Goal: Task Accomplishment & Management: Complete application form

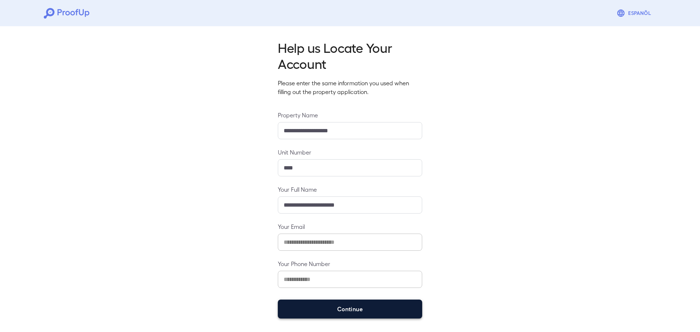
click at [365, 310] on button "Continue" at bounding box center [350, 309] width 144 height 19
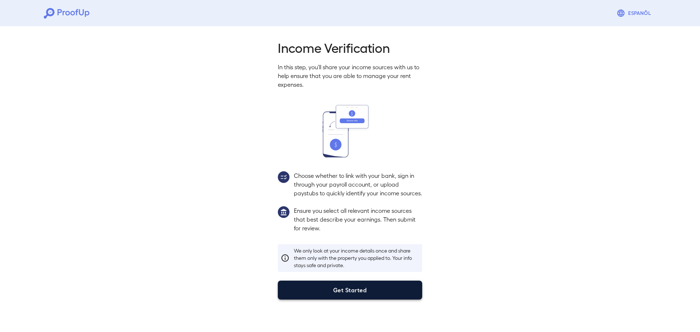
click at [337, 300] on button "Get Started" at bounding box center [350, 290] width 144 height 19
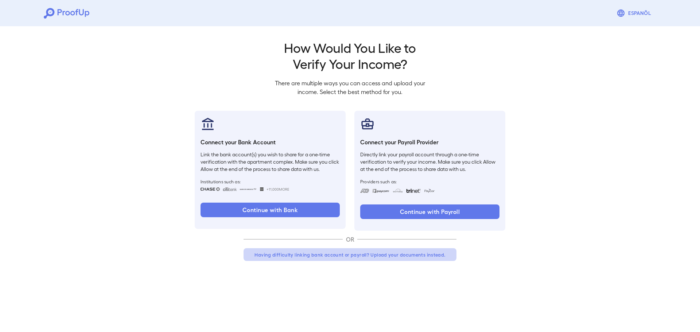
click at [368, 256] on button "Having difficulty linking bank account or payroll? Upload your documents instea…" at bounding box center [349, 254] width 213 height 13
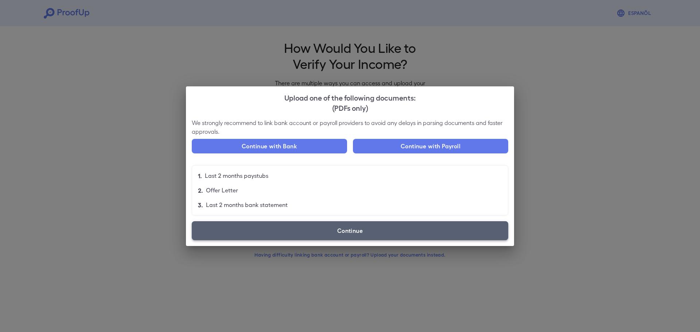
click at [336, 230] on label "Continue" at bounding box center [350, 230] width 316 height 19
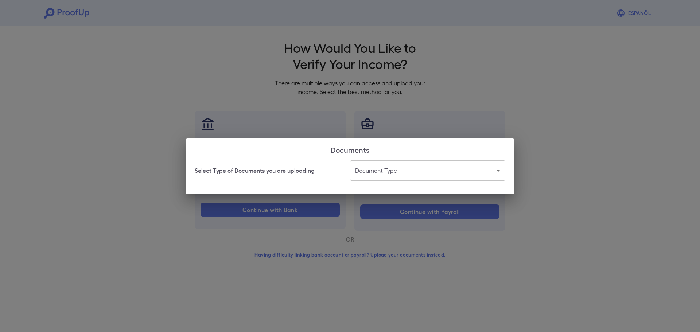
click at [382, 171] on body "Espanõl Go back How Would You Like to Verify Your Income? There are multiple wa…" at bounding box center [350, 139] width 700 height 278
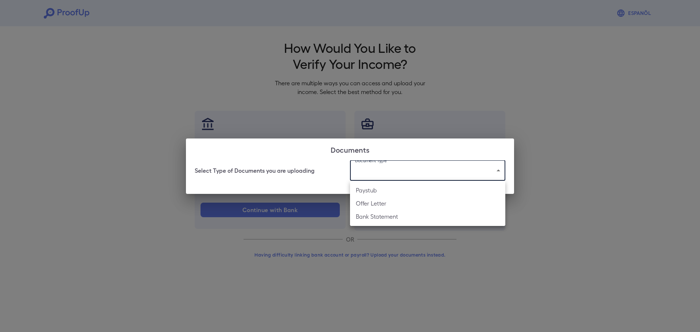
click at [392, 216] on li "Bank Statement" at bounding box center [427, 216] width 155 height 13
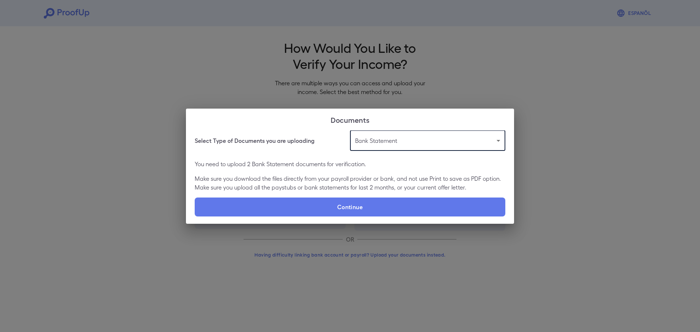
type input "**********"
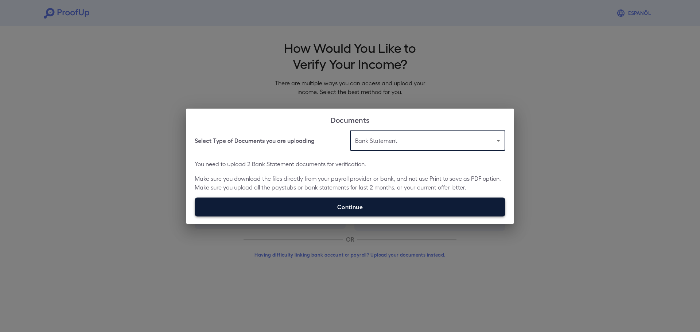
click at [372, 204] on label "Continue" at bounding box center [350, 207] width 310 height 19
click at [195, 216] on input "Continue" at bounding box center [195, 216] width 0 height 0
type input "**********"
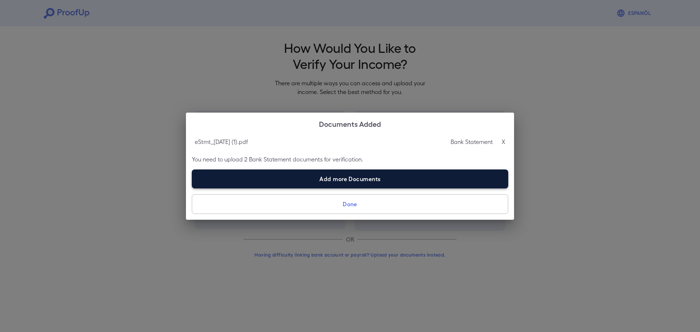
click at [360, 177] on label "Add more Documents" at bounding box center [350, 178] width 316 height 19
click at [192, 188] on input "Add more Documents" at bounding box center [192, 188] width 0 height 0
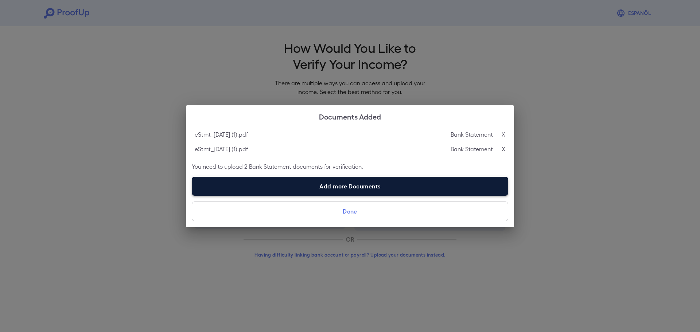
click at [395, 195] on label "Add more Documents" at bounding box center [350, 186] width 316 height 19
click at [192, 195] on input "Add more Documents" at bounding box center [192, 195] width 0 height 0
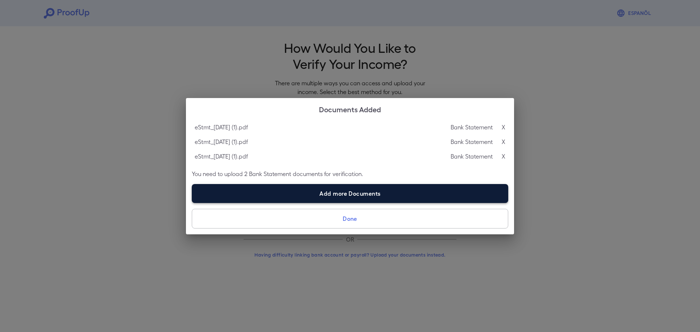
click at [352, 196] on label "Add more Documents" at bounding box center [350, 193] width 316 height 19
click at [192, 203] on input "Add more Documents" at bounding box center [192, 203] width 0 height 0
type input "**********"
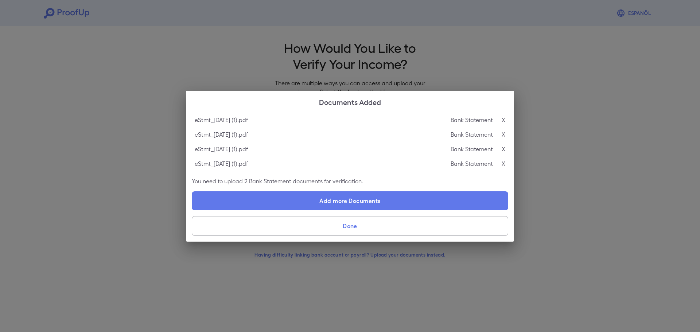
click at [341, 222] on button "Done" at bounding box center [350, 226] width 316 height 20
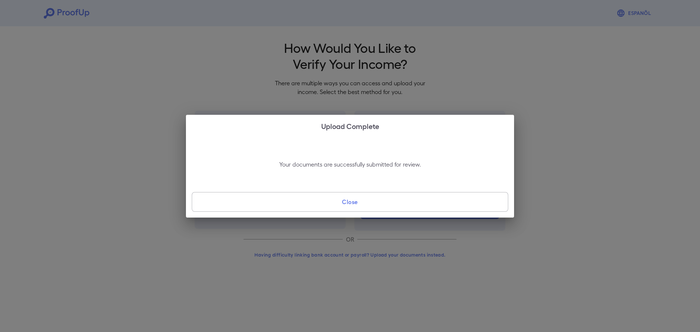
click at [390, 206] on button "Close" at bounding box center [350, 202] width 316 height 20
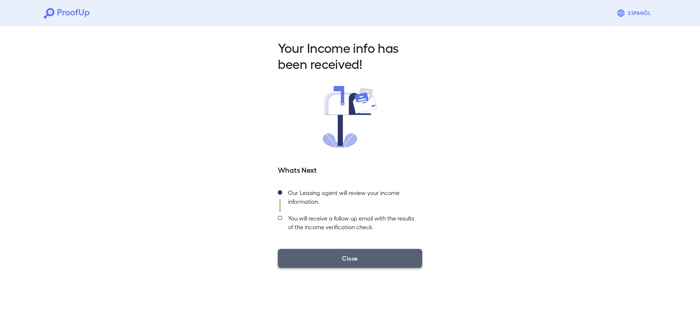
click at [366, 265] on button "Close" at bounding box center [350, 258] width 144 height 19
